Goal: Check status: Check status

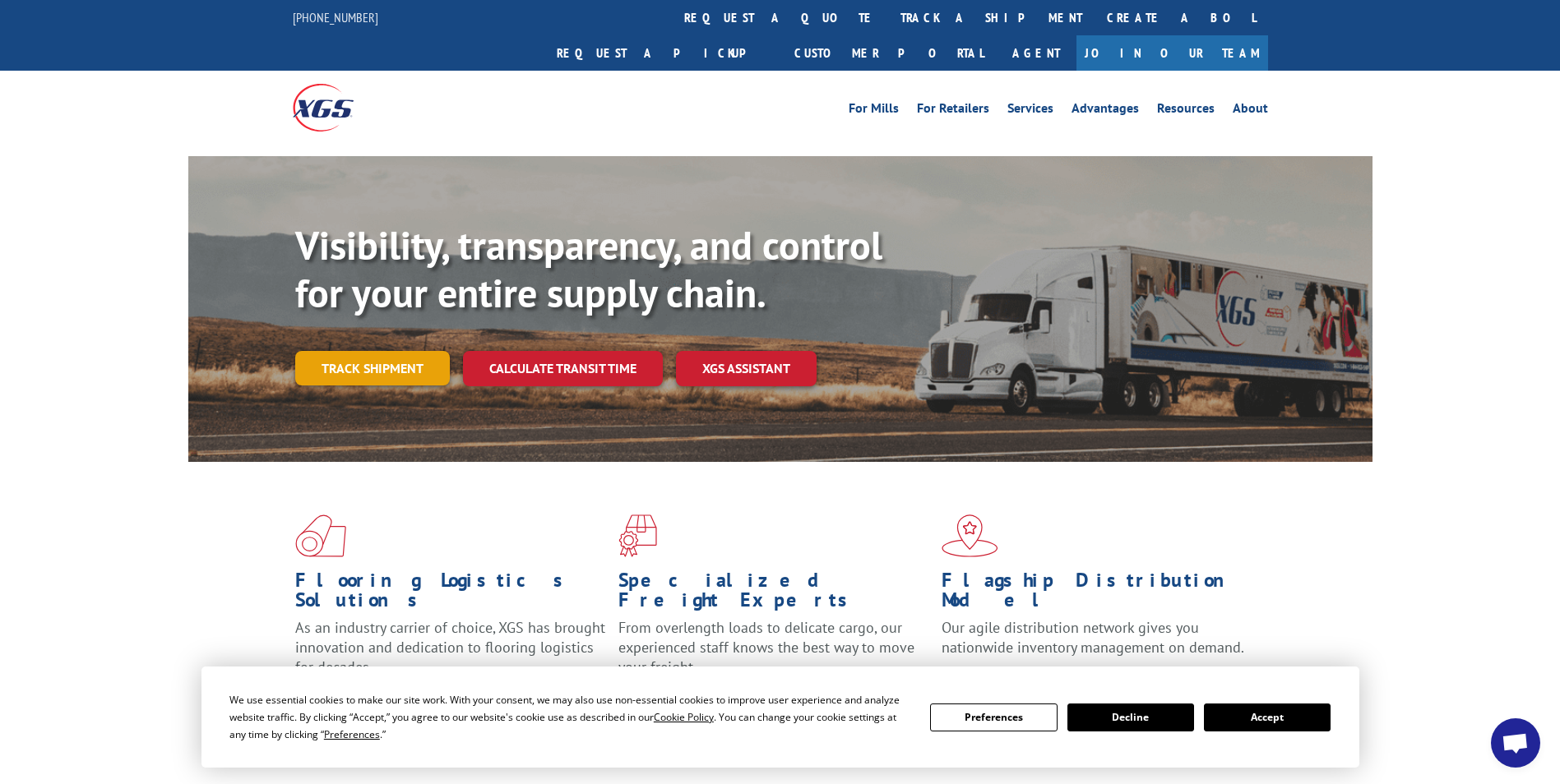
click at [390, 351] on link "Track shipment" at bounding box center [372, 368] width 155 height 35
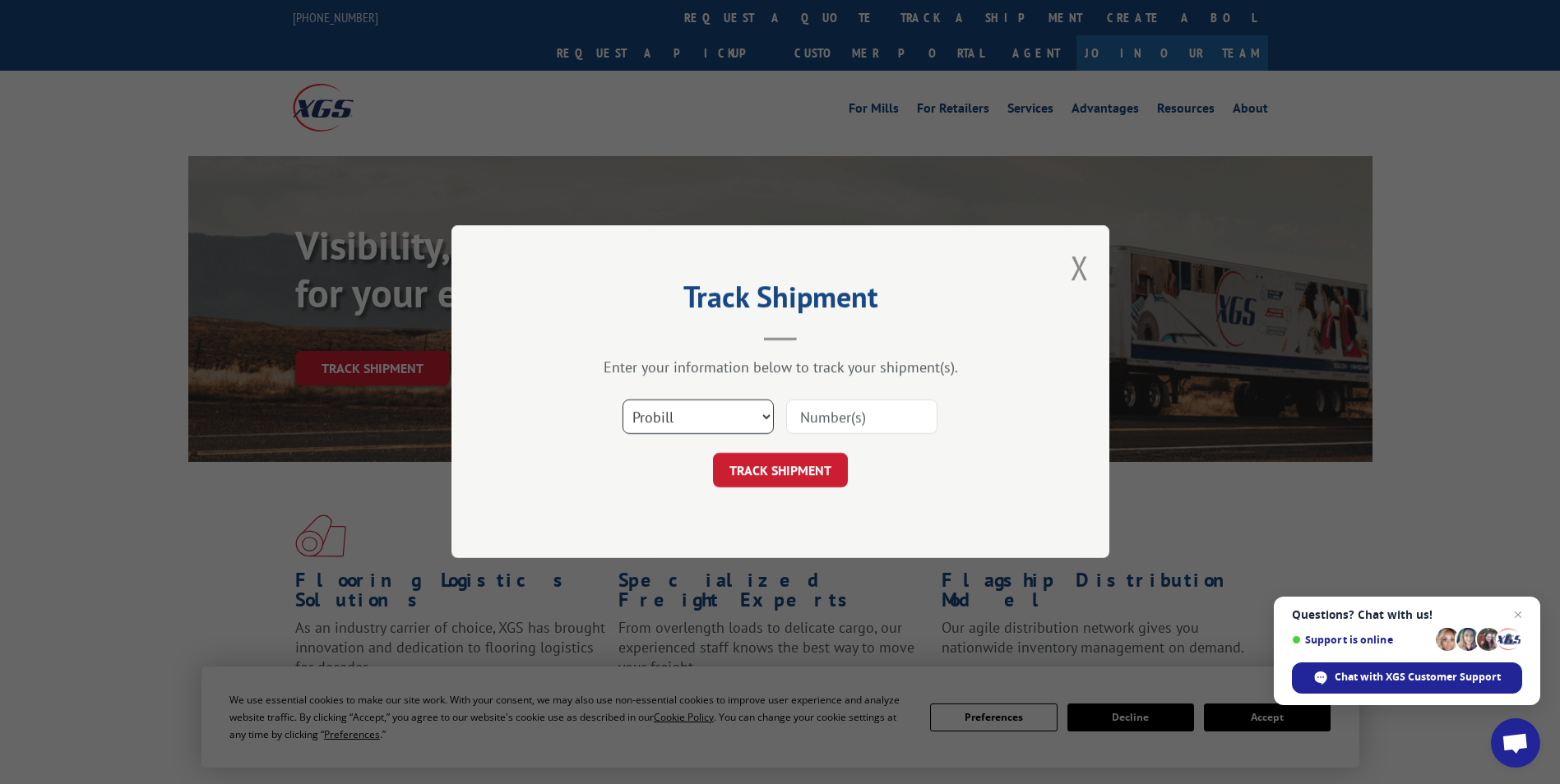
click at [767, 413] on select "Select category... Probill BOL PO" at bounding box center [699, 417] width 152 height 35
select select "bol"
click at [623, 400] on select "Select category... Probill BOL PO" at bounding box center [699, 417] width 152 height 35
paste input "5562580"
type input "5562580"
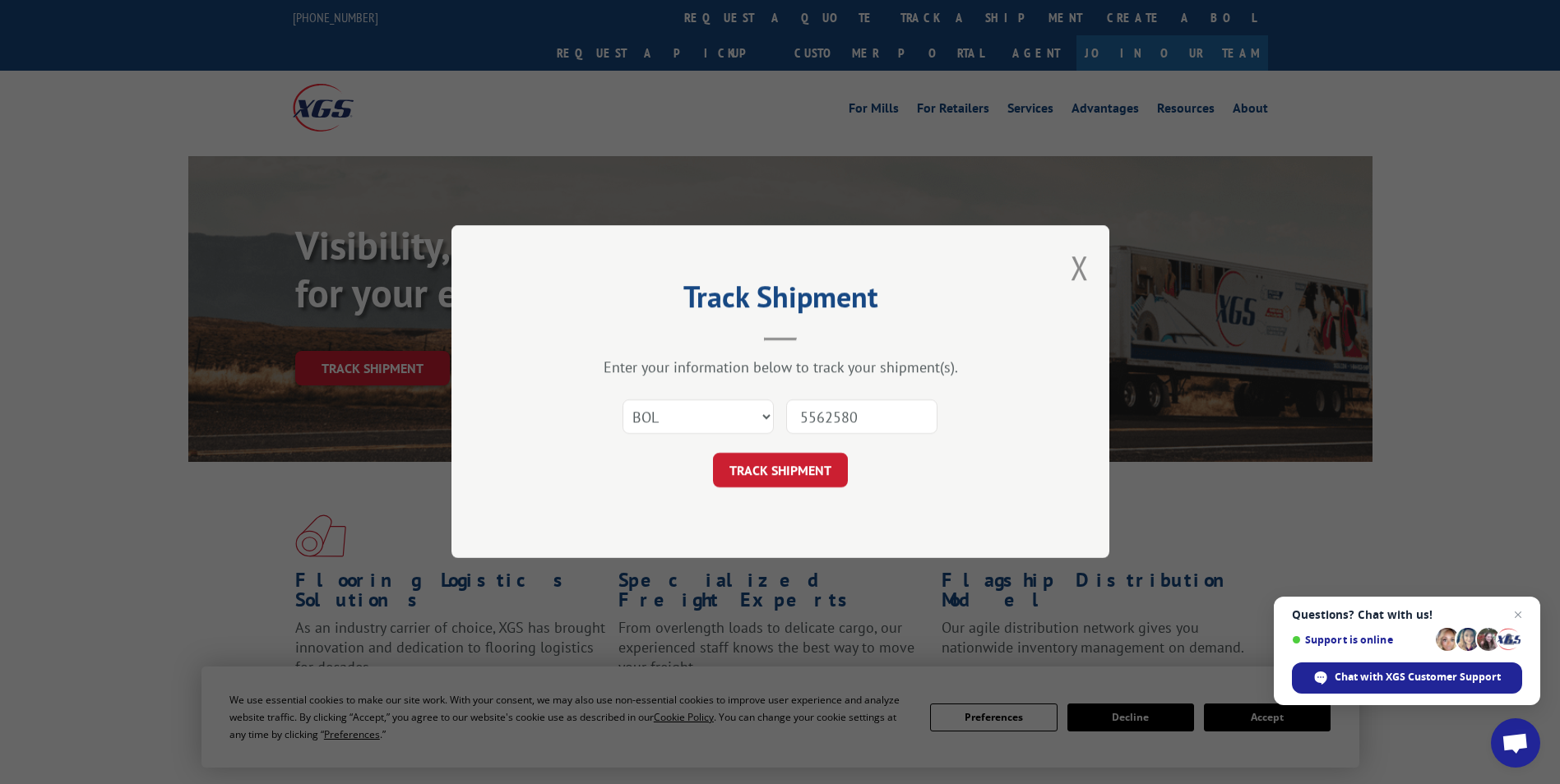
drag, startPoint x: 759, startPoint y: 465, endPoint x: 759, endPoint y: 455, distance: 10.0
click at [759, 456] on button "TRACK SHIPMENT" at bounding box center [780, 471] width 135 height 35
